Goal: Navigation & Orientation: Find specific page/section

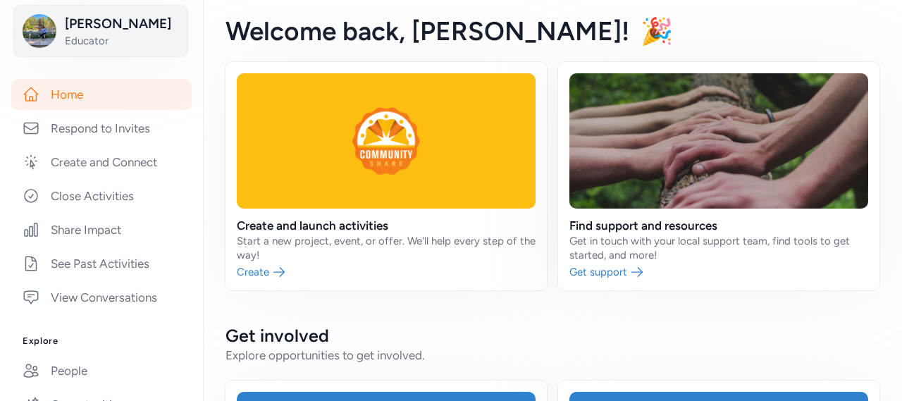
scroll to position [352, 0]
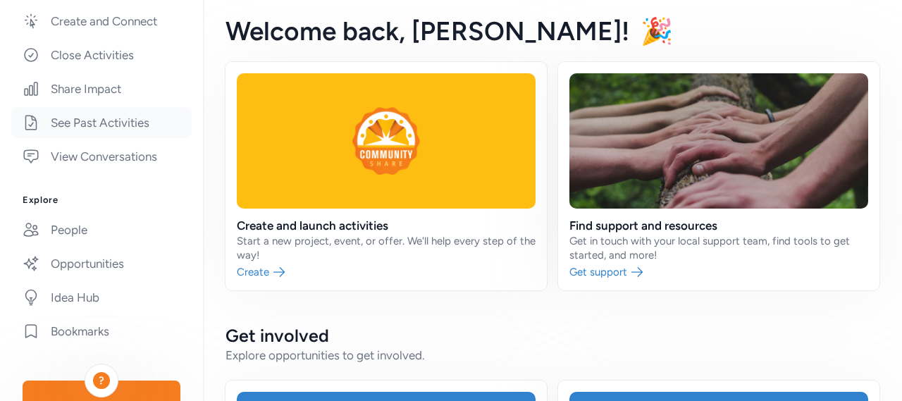
click at [133, 126] on link "See Past Activities" at bounding box center [101, 122] width 180 height 31
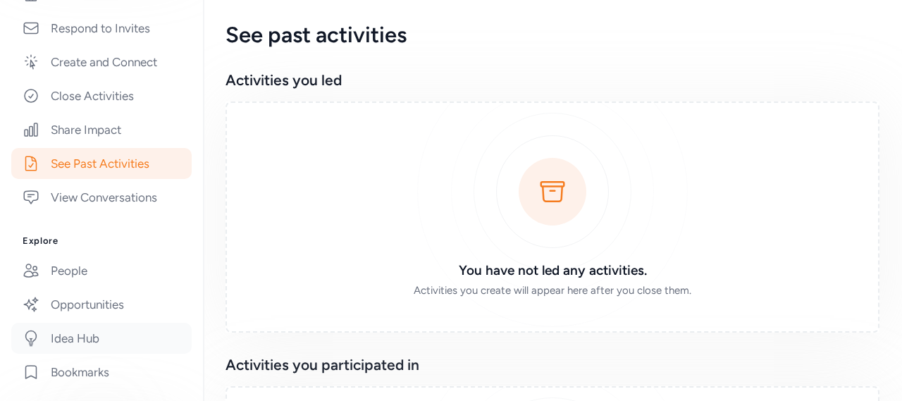
scroll to position [149, 0]
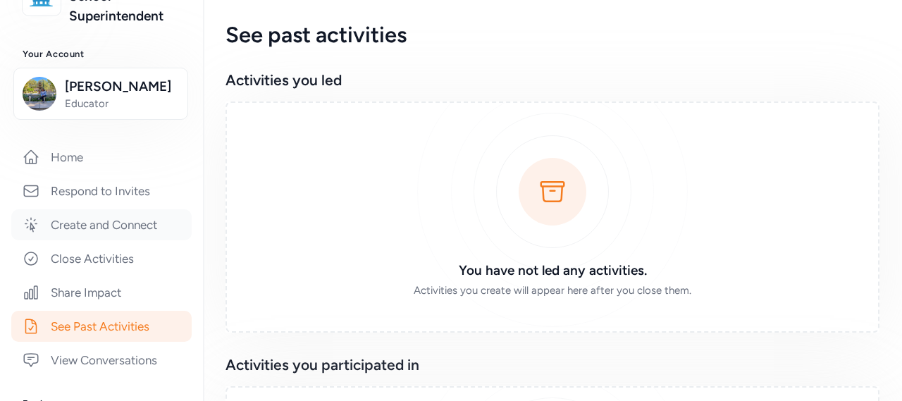
click at [133, 228] on link "Create and Connect" at bounding box center [101, 224] width 180 height 31
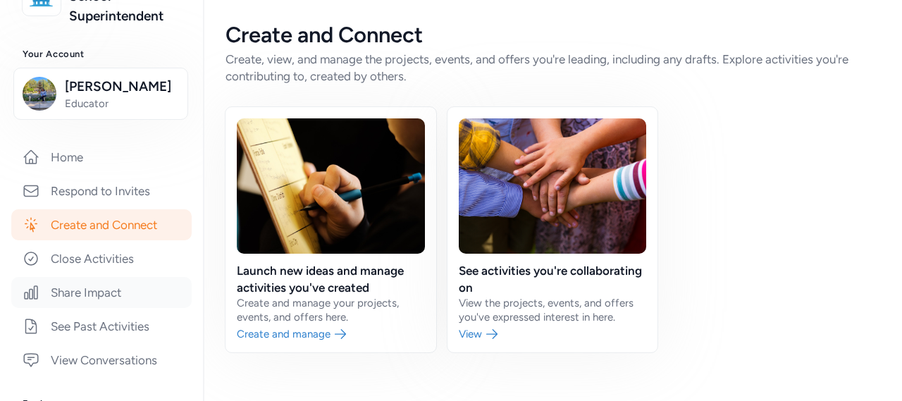
click at [69, 295] on link "Share Impact" at bounding box center [101, 292] width 180 height 31
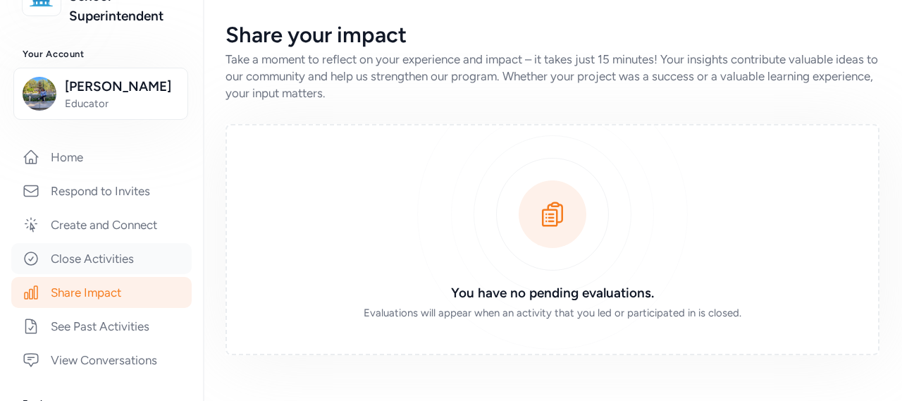
click at [83, 264] on link "Close Activities" at bounding box center [101, 258] width 180 height 31
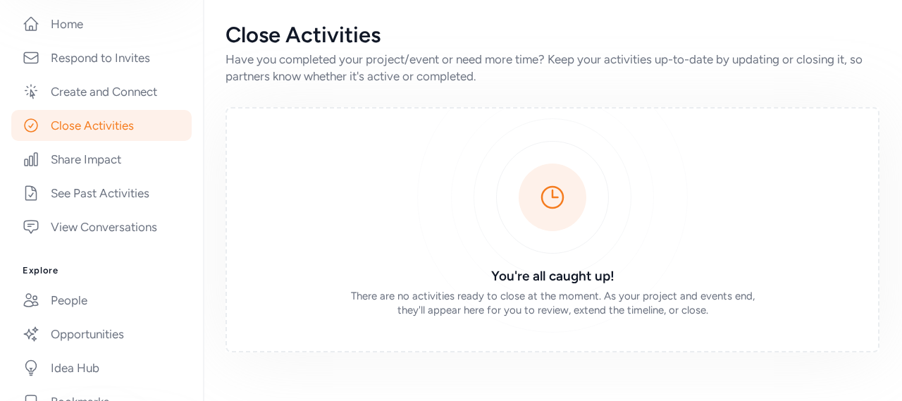
scroll to position [493, 0]
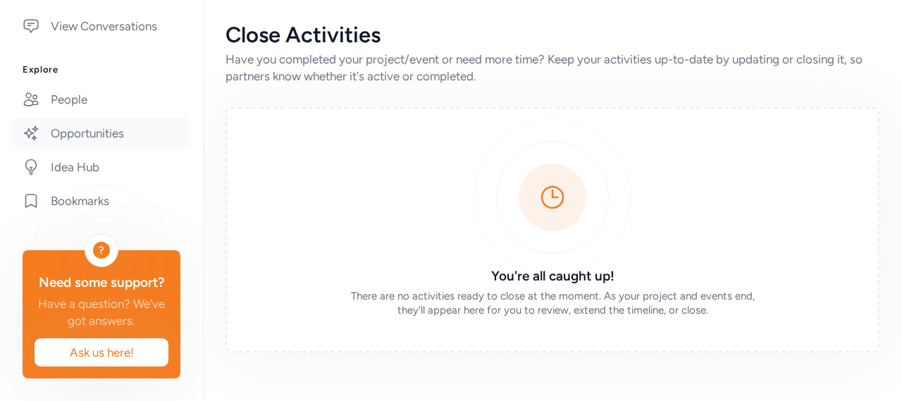
click at [93, 125] on link "Opportunities" at bounding box center [101, 133] width 180 height 31
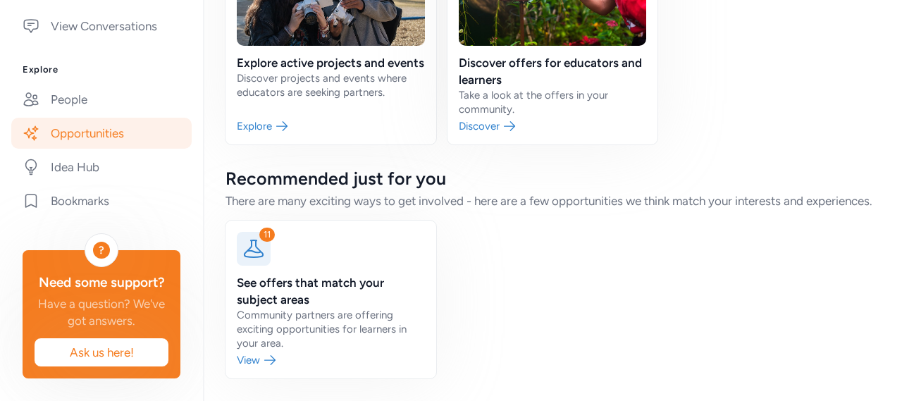
scroll to position [223, 0]
click at [249, 362] on link at bounding box center [331, 300] width 211 height 158
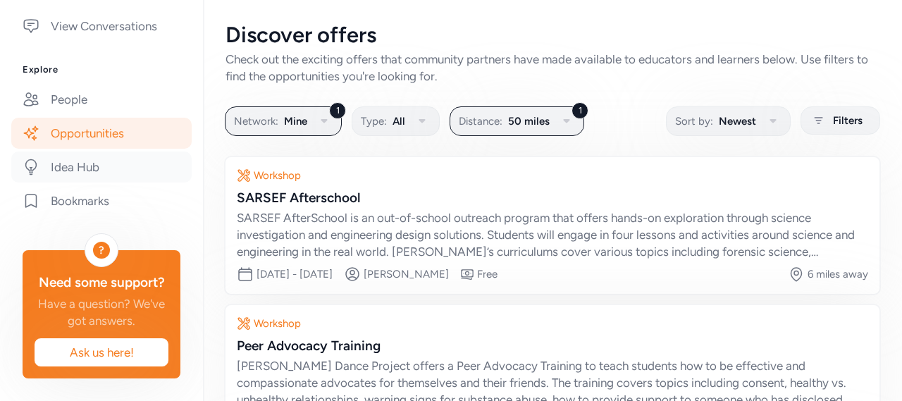
click at [82, 167] on link "Idea Hub" at bounding box center [101, 167] width 180 height 31
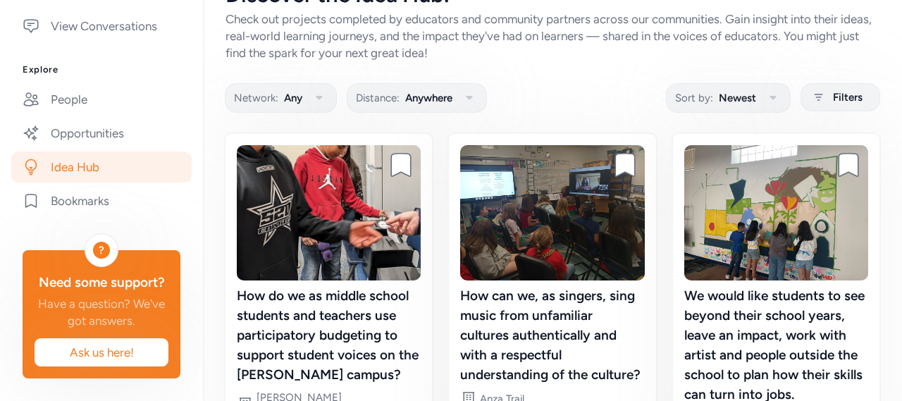
scroll to position [141, 0]
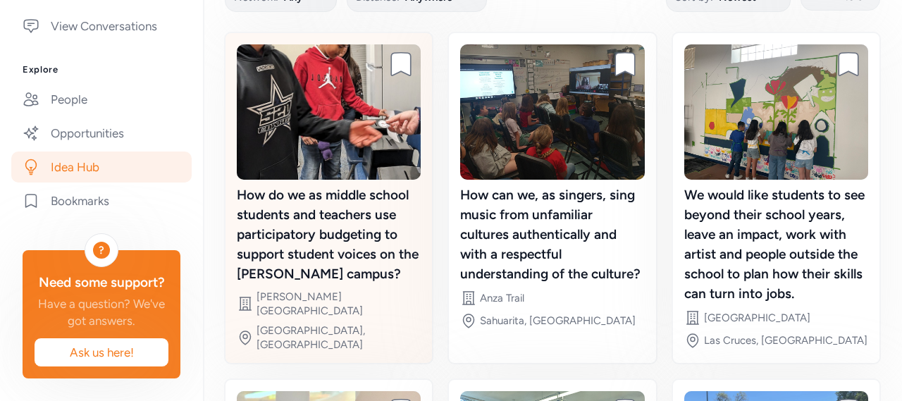
click at [386, 159] on img at bounding box center [329, 111] width 184 height 135
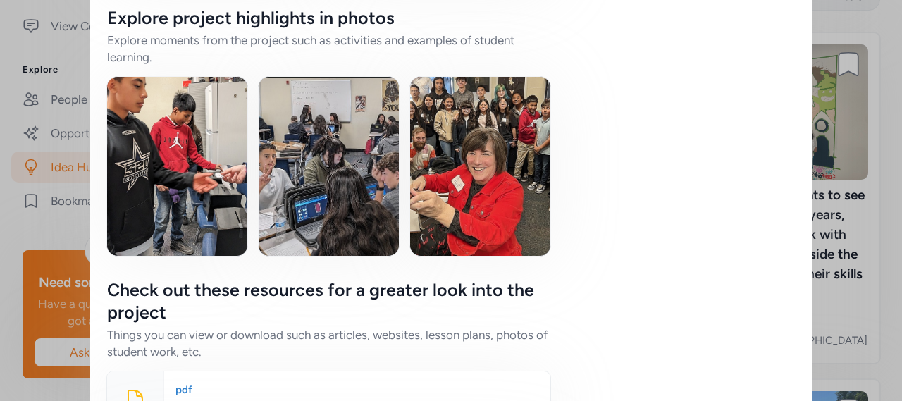
scroll to position [1621, 0]
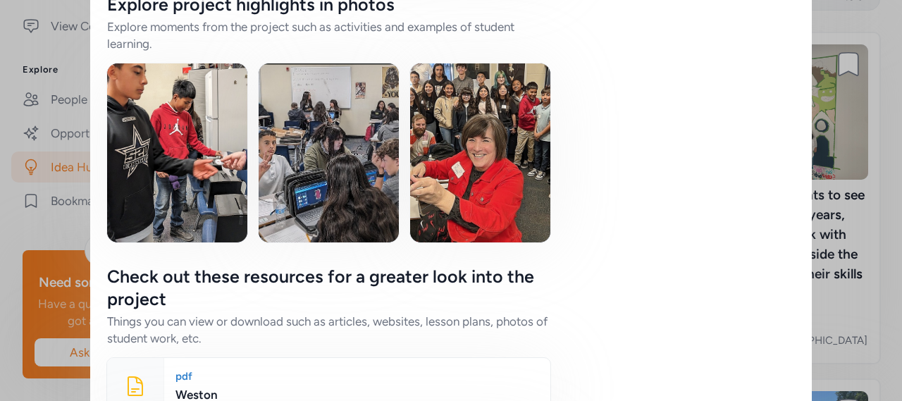
click at [173, 142] on img at bounding box center [177, 152] width 140 height 179
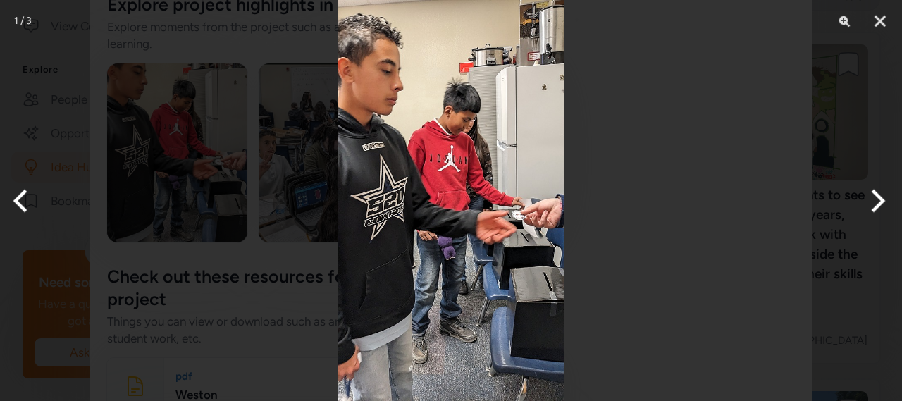
click at [873, 210] on button "Next" at bounding box center [875, 201] width 53 height 70
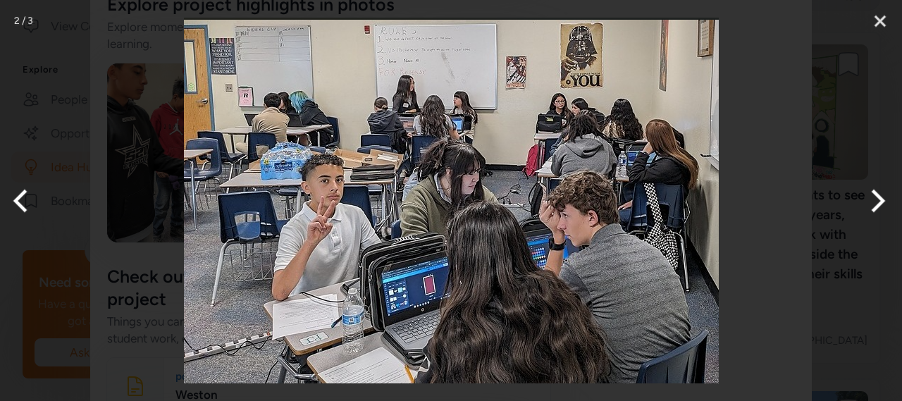
click at [875, 207] on button "Next" at bounding box center [875, 201] width 53 height 70
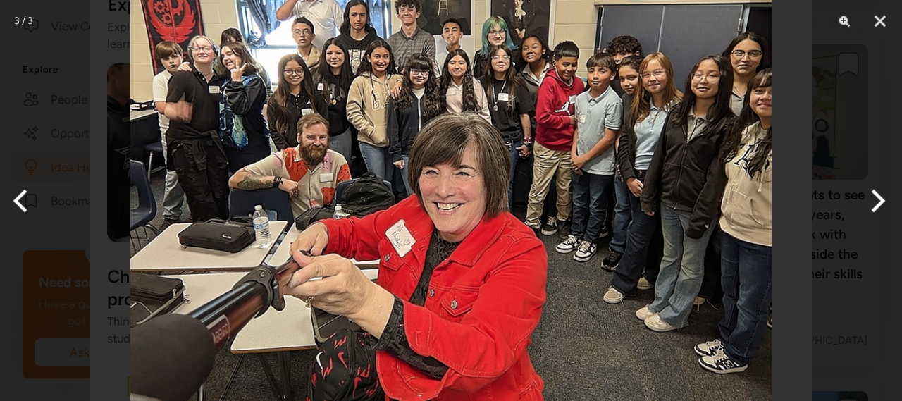
click at [875, 207] on button "Next" at bounding box center [875, 201] width 53 height 70
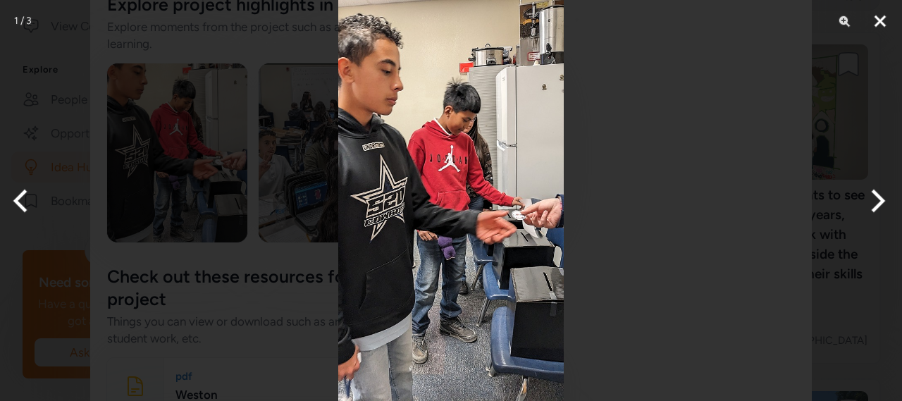
click at [875, 23] on button "Close" at bounding box center [880, 21] width 35 height 42
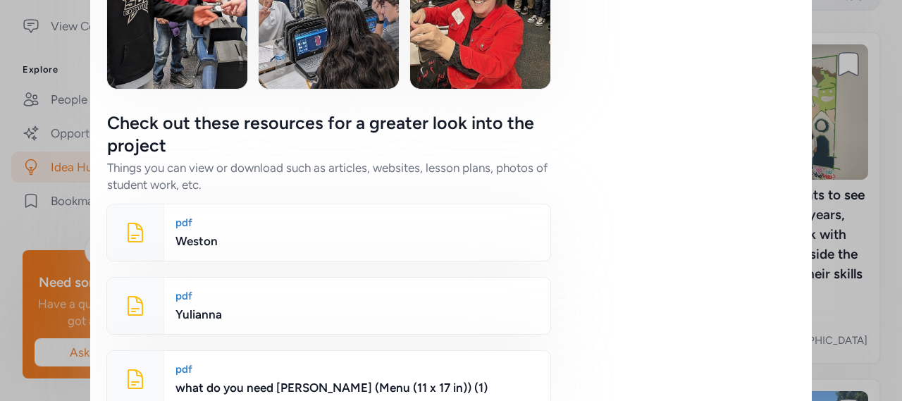
scroll to position [1775, 0]
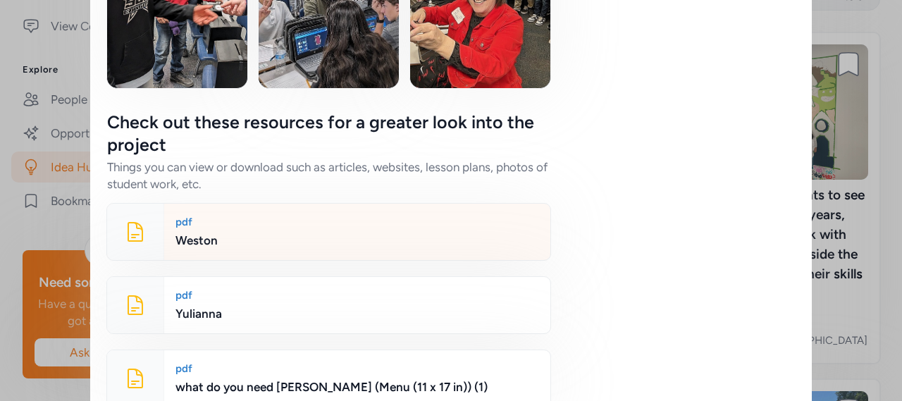
click at [190, 215] on div "pdf" at bounding box center [357, 222] width 364 height 14
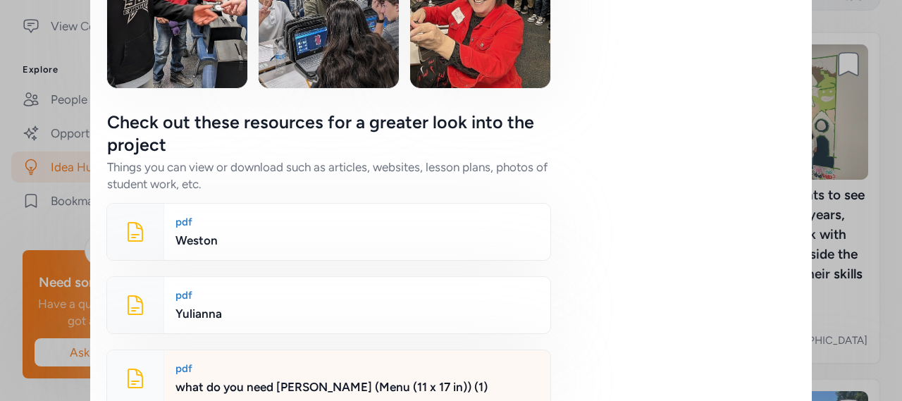
click at [268, 378] on div "what do you need [PERSON_NAME] (Menu (11 x 17 in)) (1)" at bounding box center [357, 386] width 364 height 17
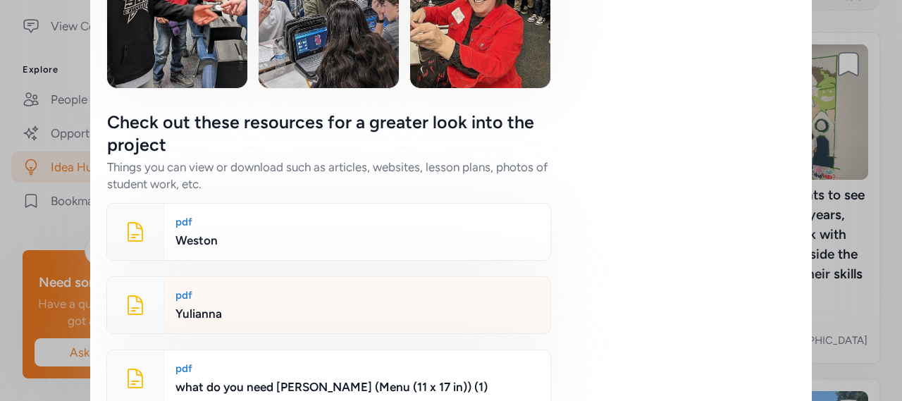
click at [238, 305] on div "Yulianna" at bounding box center [357, 313] width 364 height 17
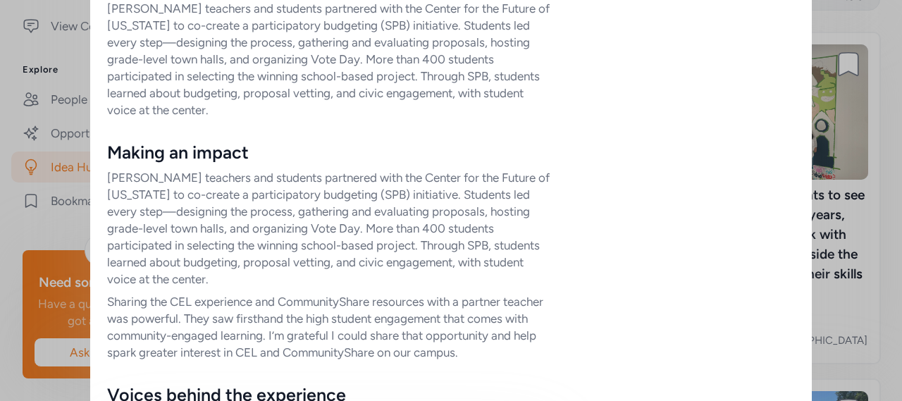
scroll to position [789, 0]
